Goal: Register for event/course

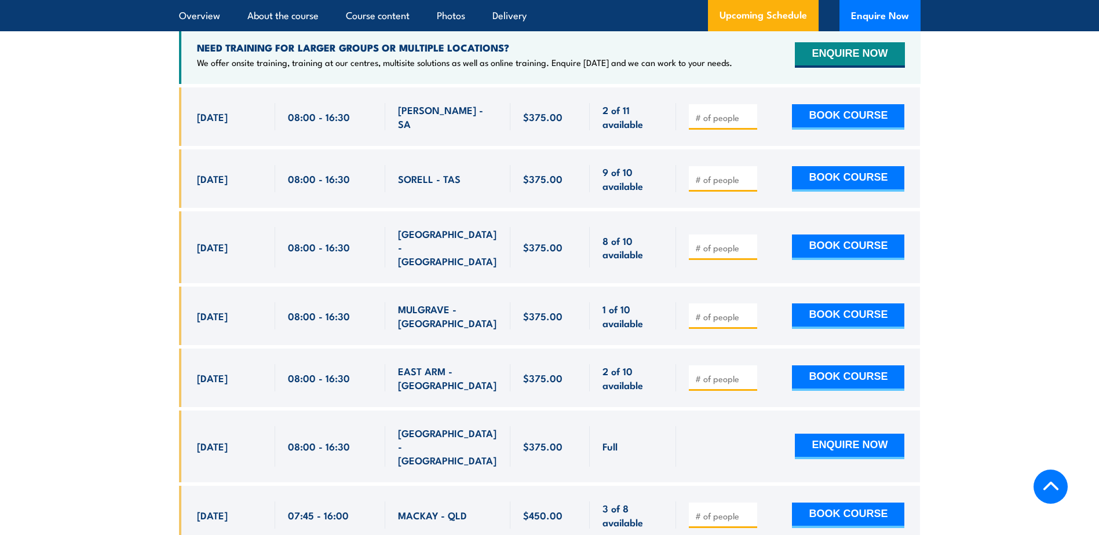
scroll to position [2202, 0]
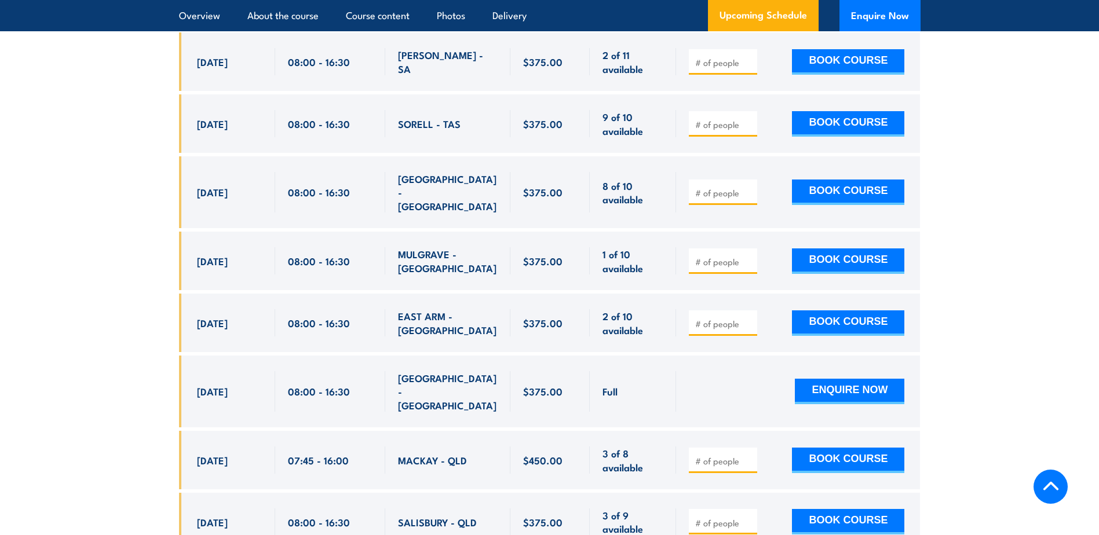
drag, startPoint x: 271, startPoint y: 377, endPoint x: 724, endPoint y: 369, distance: 452.6
click at [724, 369] on div "[DATE] 08:00 - 08:00" at bounding box center [550, 392] width 742 height 72
drag, startPoint x: 724, startPoint y: 369, endPoint x: 560, endPoint y: 375, distance: 164.1
click at [559, 377] on div "$375.00" at bounding box center [550, 391] width 54 height 41
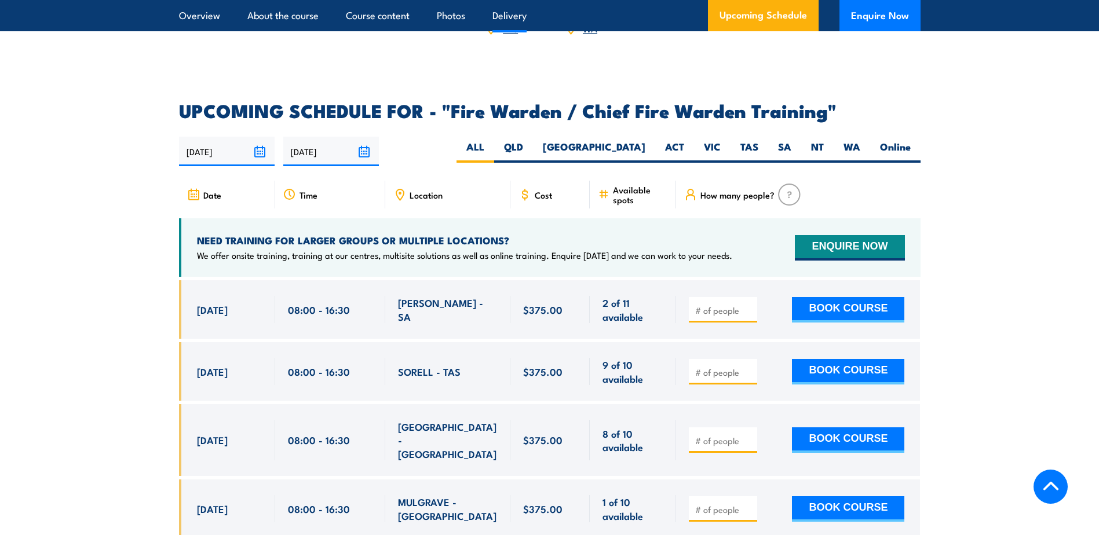
scroll to position [1854, 0]
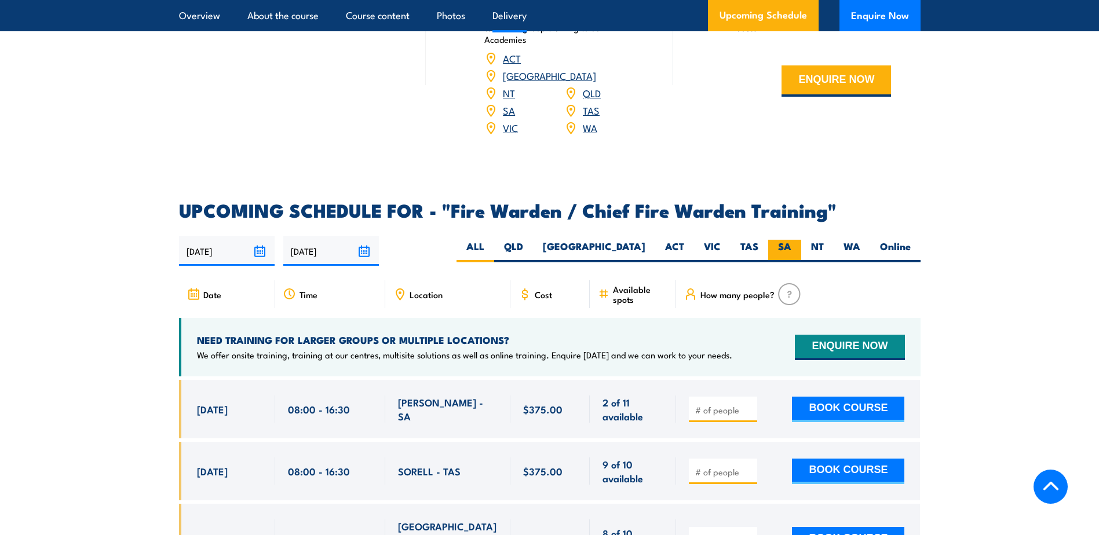
click at [780, 240] on label "SA" at bounding box center [784, 251] width 33 height 23
click at [791, 240] on input "SA" at bounding box center [795, 244] width 8 height 8
radio input "true"
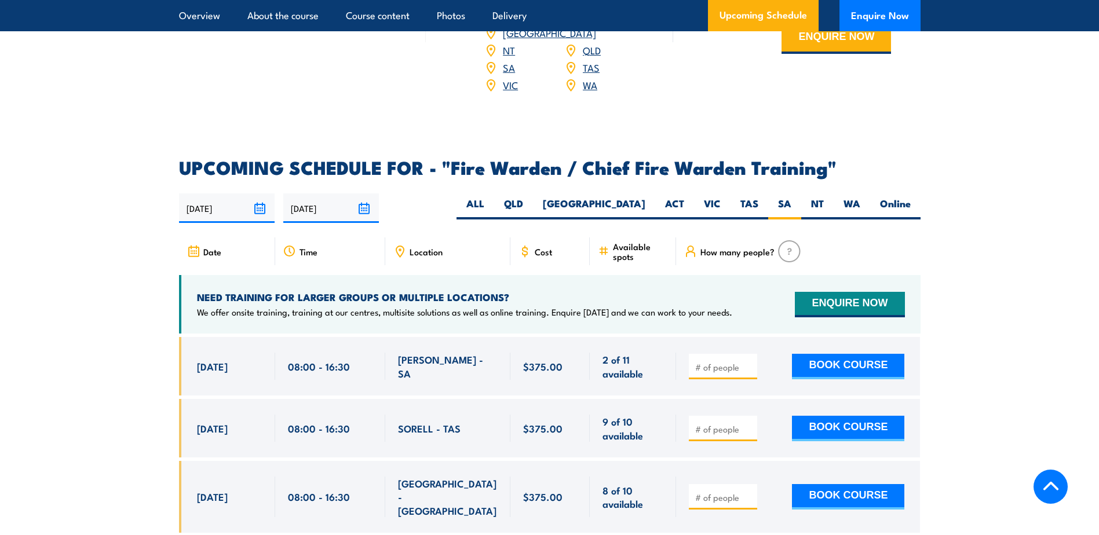
scroll to position [2028, 0]
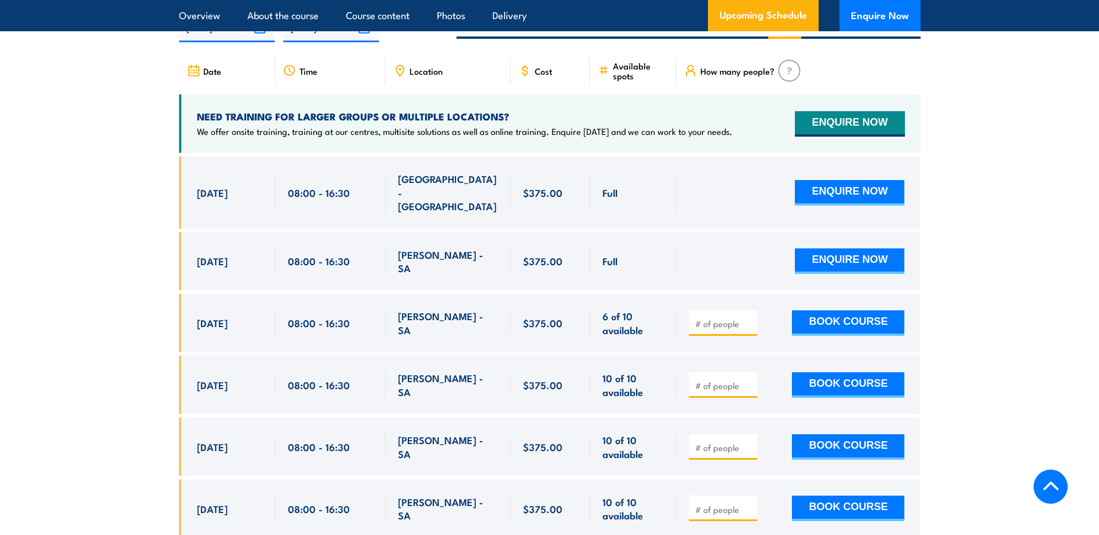
scroll to position [2086, 0]
